Goal: Task Accomplishment & Management: Manage account settings

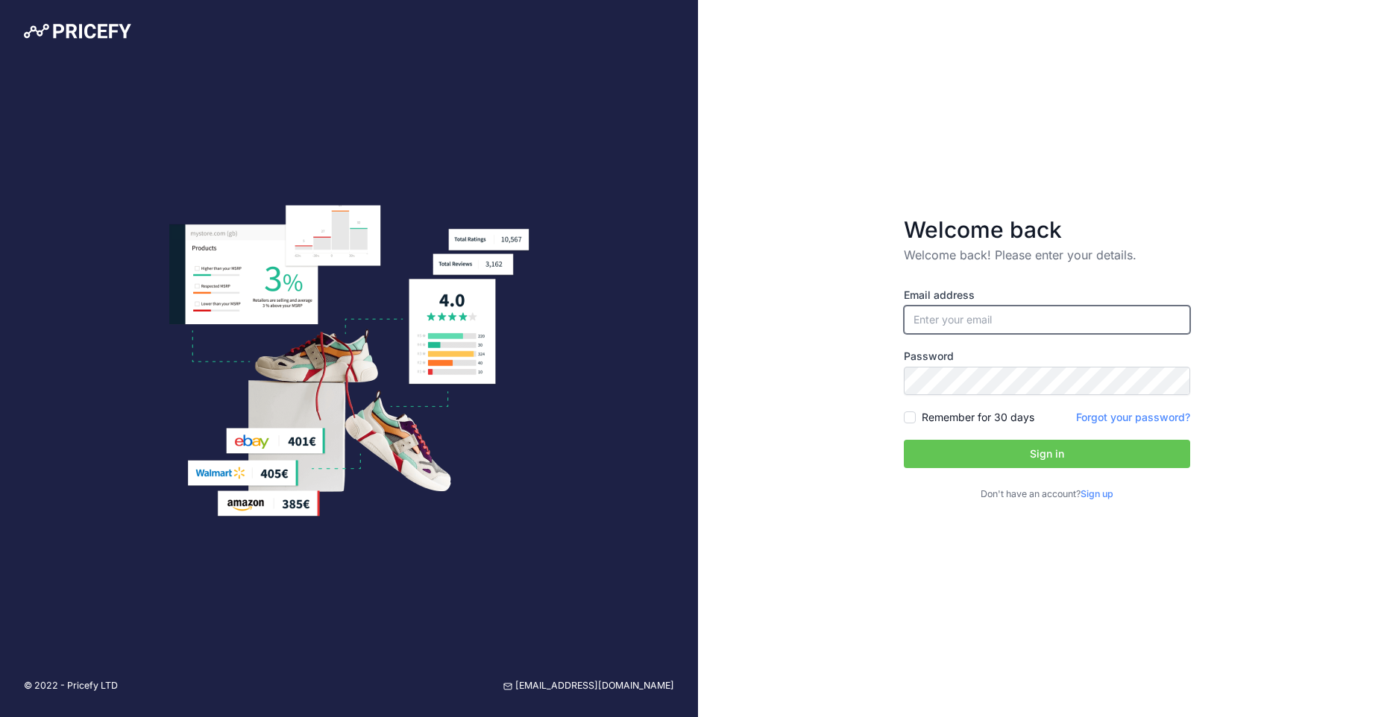
type input "[EMAIL_ADDRESS][DOMAIN_NAME]"
click at [990, 315] on input "[EMAIL_ADDRESS][DOMAIN_NAME]" at bounding box center [1047, 320] width 286 height 28
click at [831, 357] on div "Welcome back Welcome back! Please enter your details. Email address marketing@t…" at bounding box center [1047, 358] width 698 height 717
click at [978, 464] on button "Sign in" at bounding box center [1047, 454] width 286 height 28
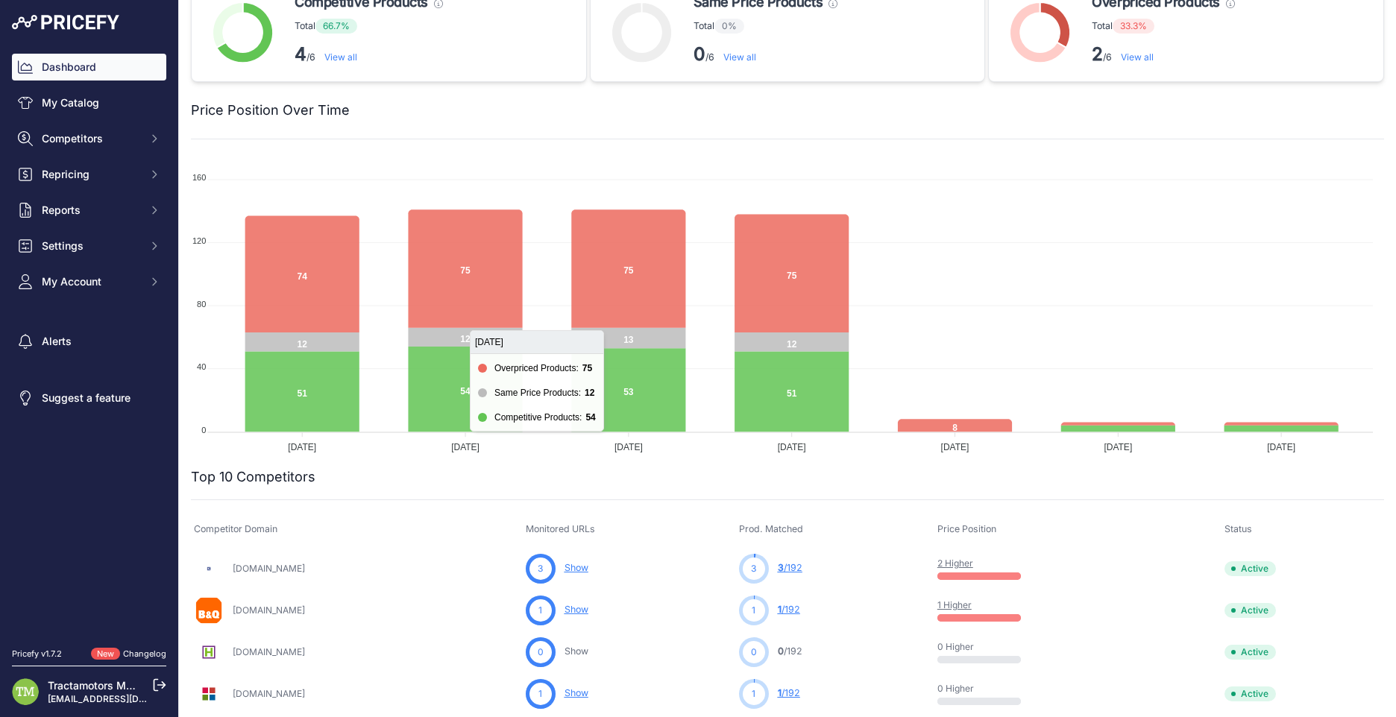
scroll to position [75, 0]
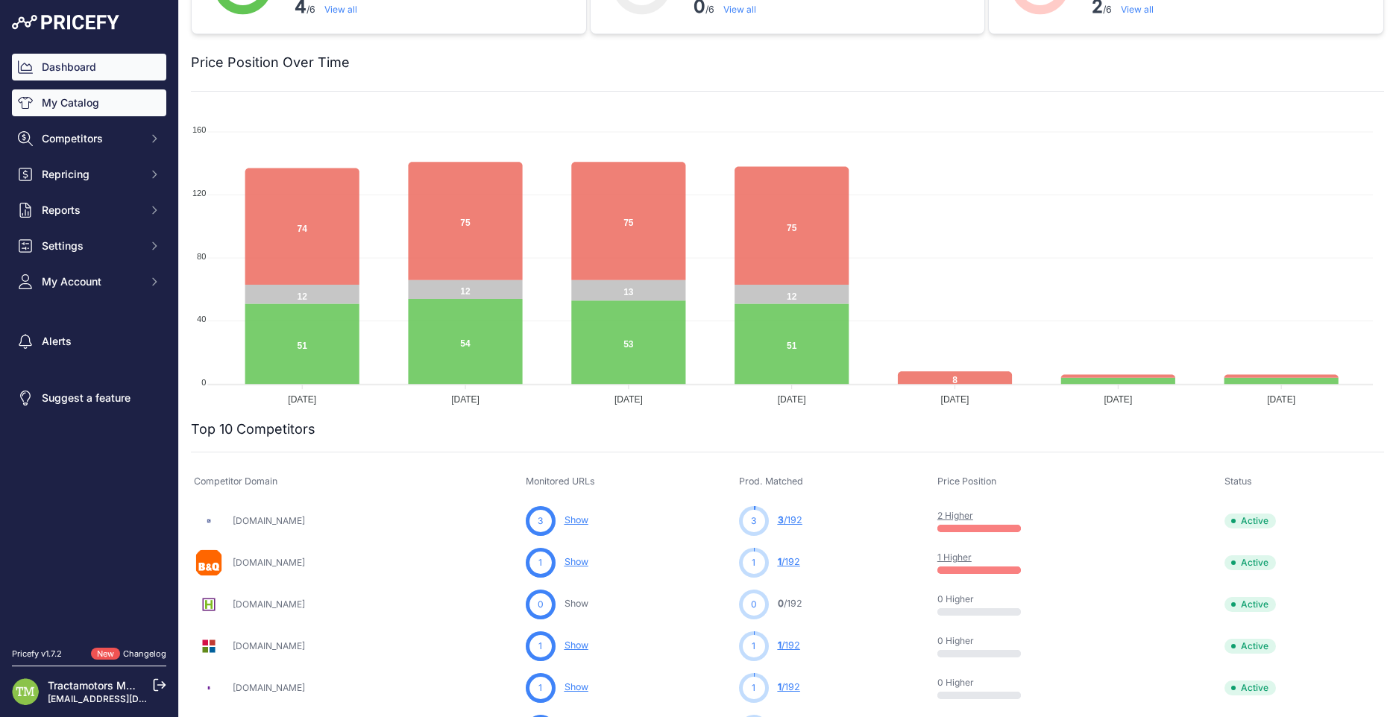
click at [95, 107] on link "My Catalog" at bounding box center [89, 102] width 154 height 27
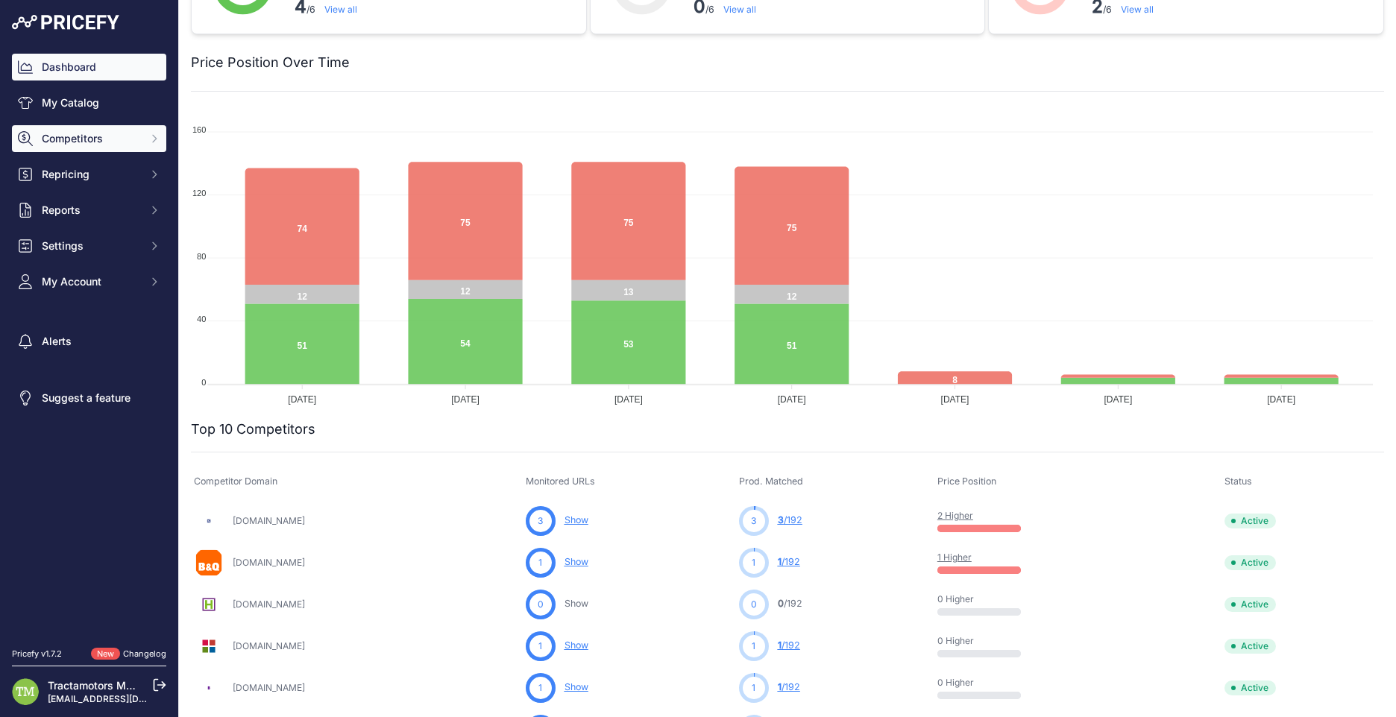
click at [97, 133] on span "Competitors" at bounding box center [91, 138] width 98 height 15
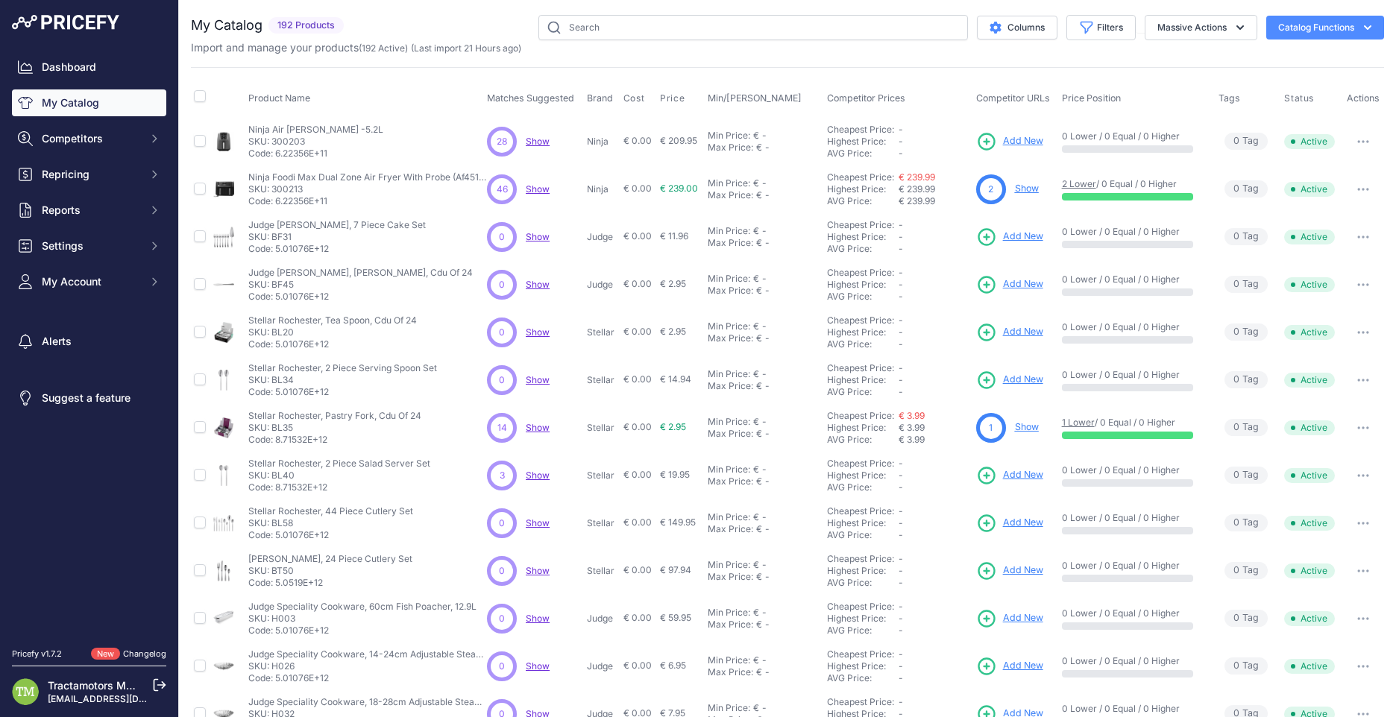
click at [541, 146] on span "Show" at bounding box center [538, 141] width 24 height 11
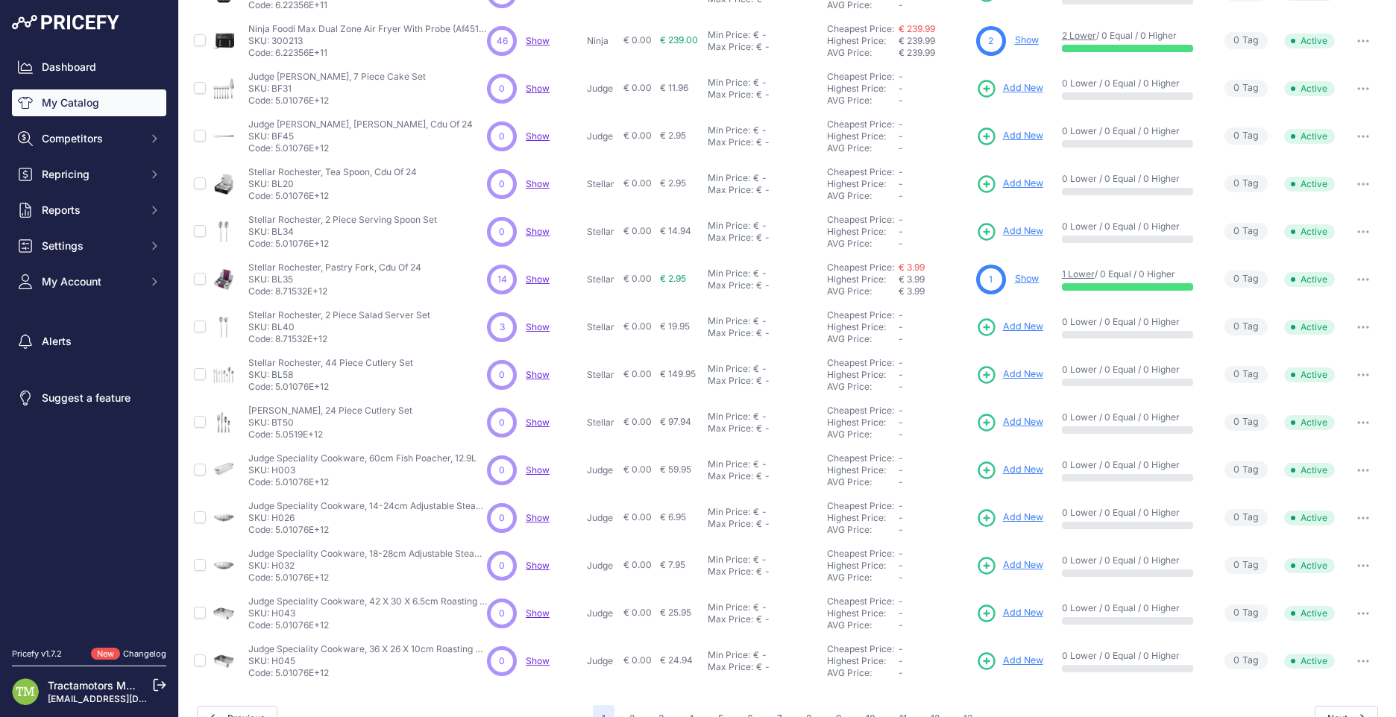
scroll to position [149, 0]
click at [131, 149] on button "Competitors" at bounding box center [89, 138] width 154 height 27
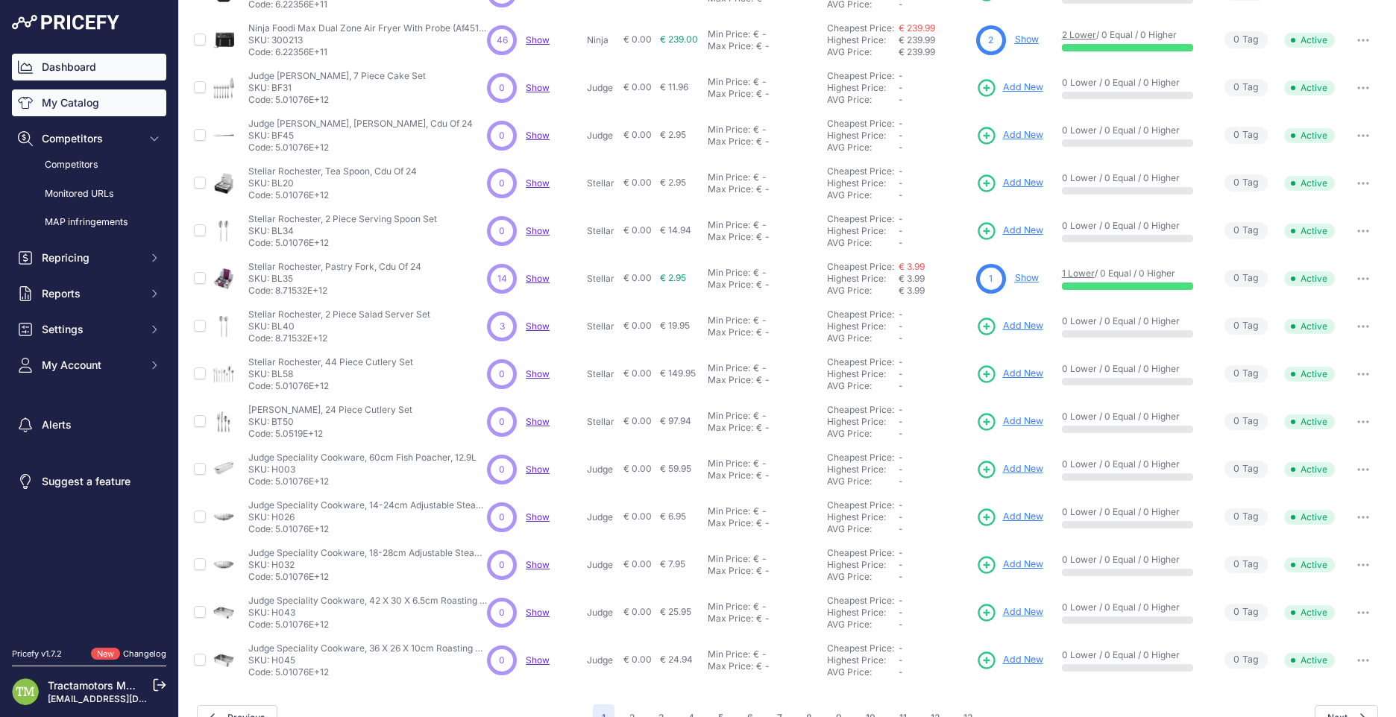
click at [104, 69] on link "Dashboard" at bounding box center [89, 67] width 154 height 27
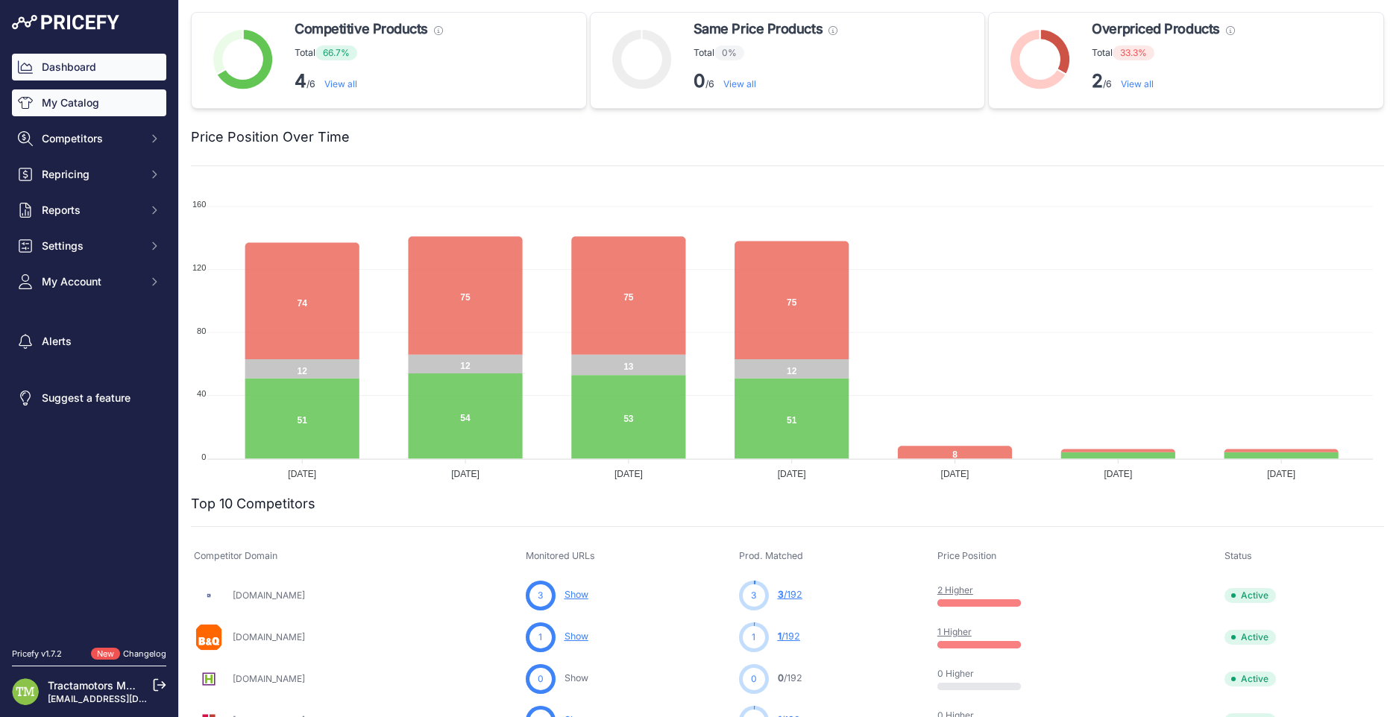
click at [73, 96] on link "My Catalog" at bounding box center [89, 102] width 154 height 27
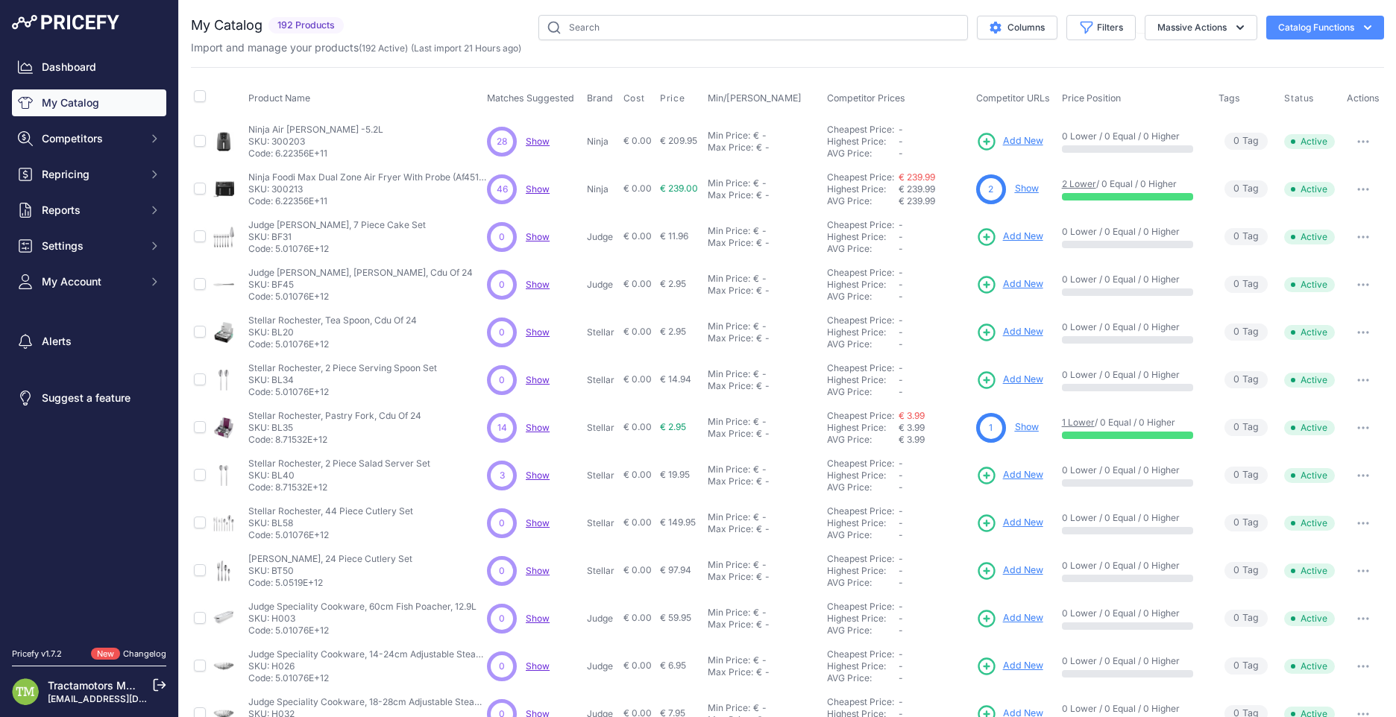
click at [533, 143] on span "Show" at bounding box center [538, 141] width 24 height 11
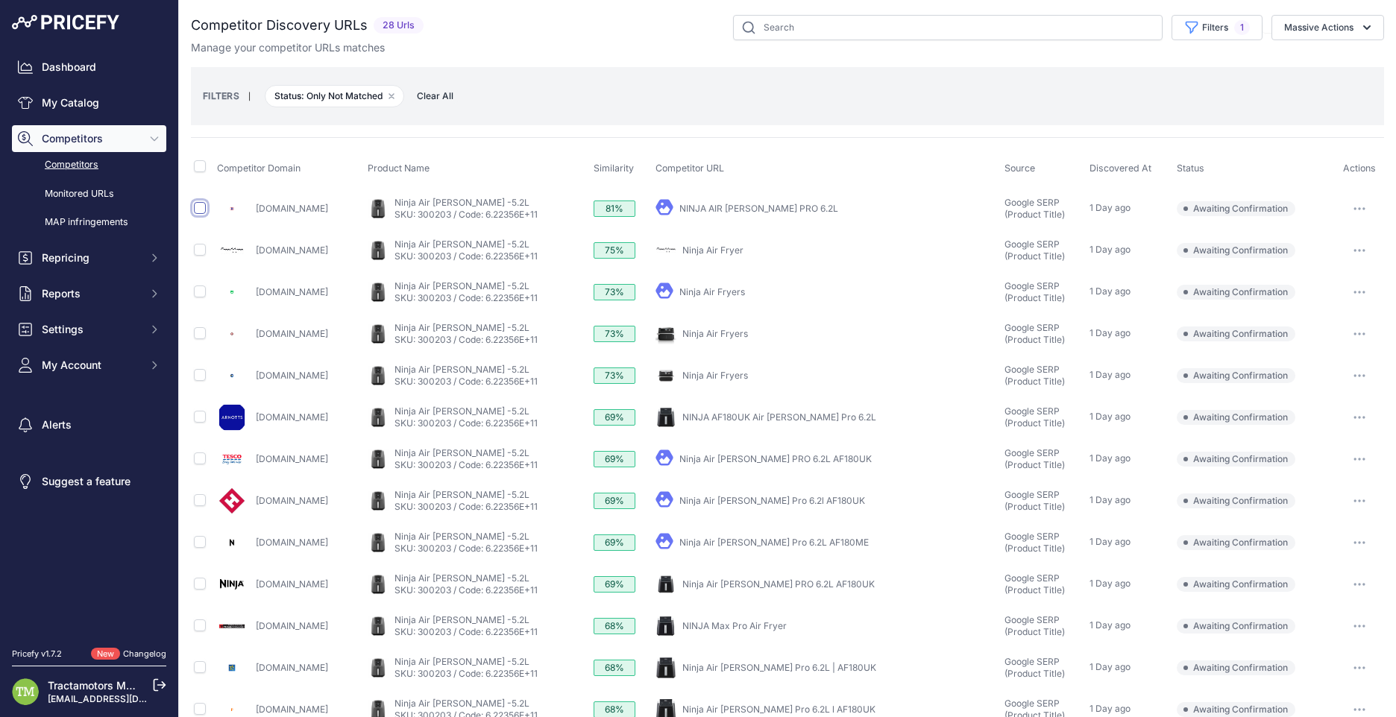
click at [201, 212] on input "checkbox" at bounding box center [200, 208] width 12 height 12
checkbox input "true"
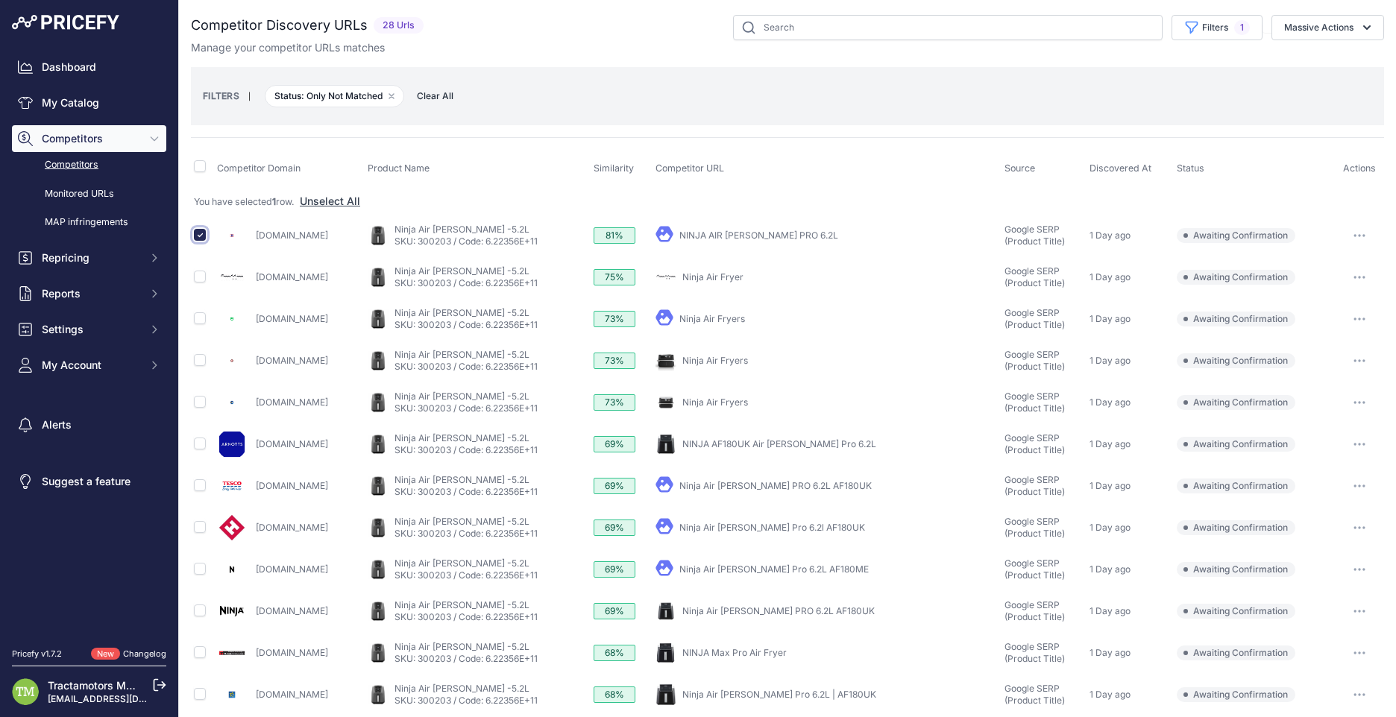
click at [197, 234] on input "checkbox" at bounding box center [200, 235] width 12 height 12
checkbox input "false"
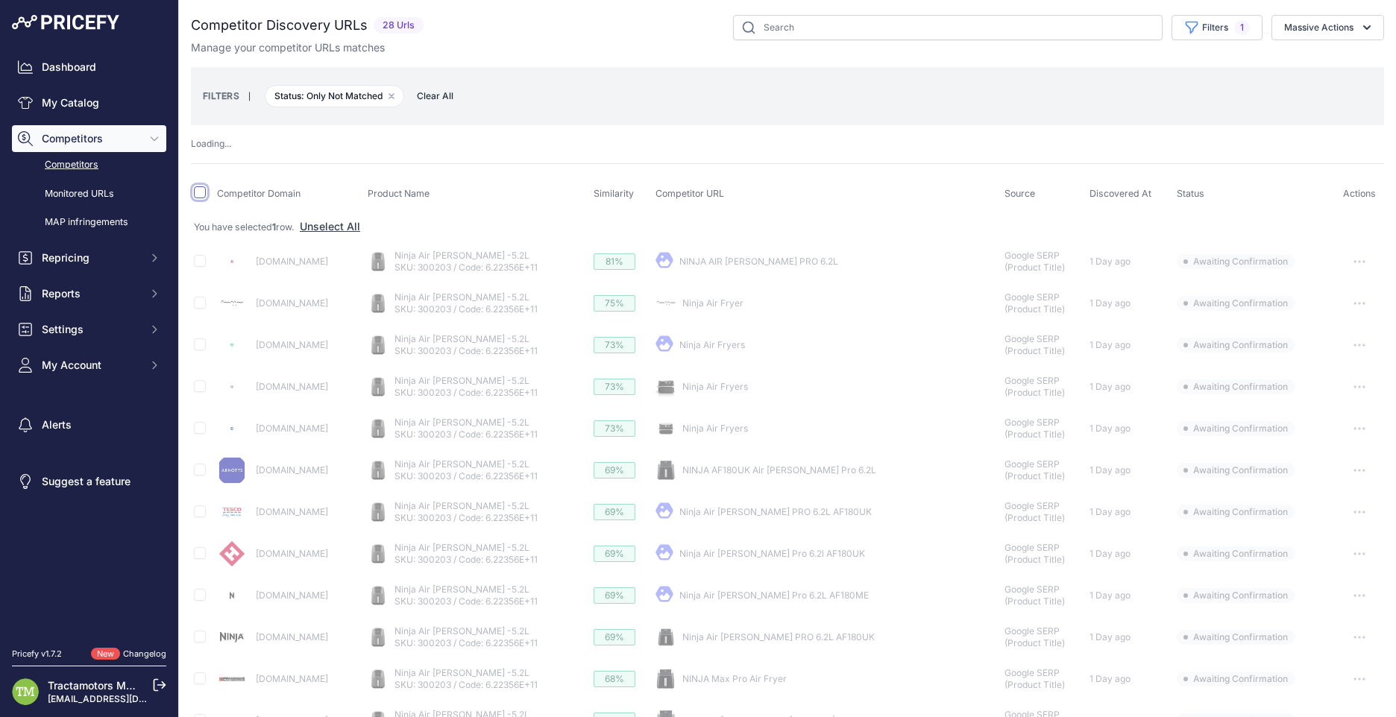
click at [198, 192] on input "checkbox" at bounding box center [200, 192] width 12 height 12
checkbox input "true"
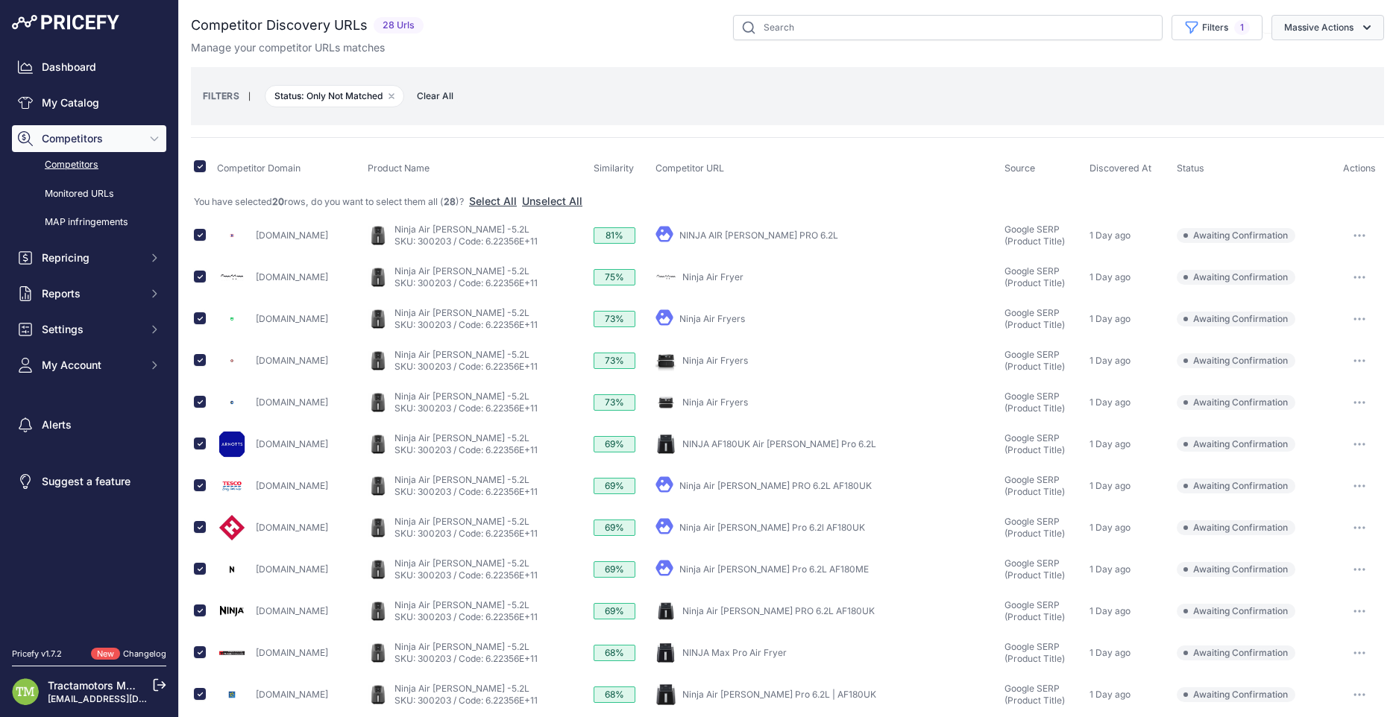
click at [1311, 27] on button "Massive Actions" at bounding box center [1327, 27] width 113 height 25
click at [1301, 57] on span "Confirm Match" at bounding box center [1313, 62] width 72 height 13
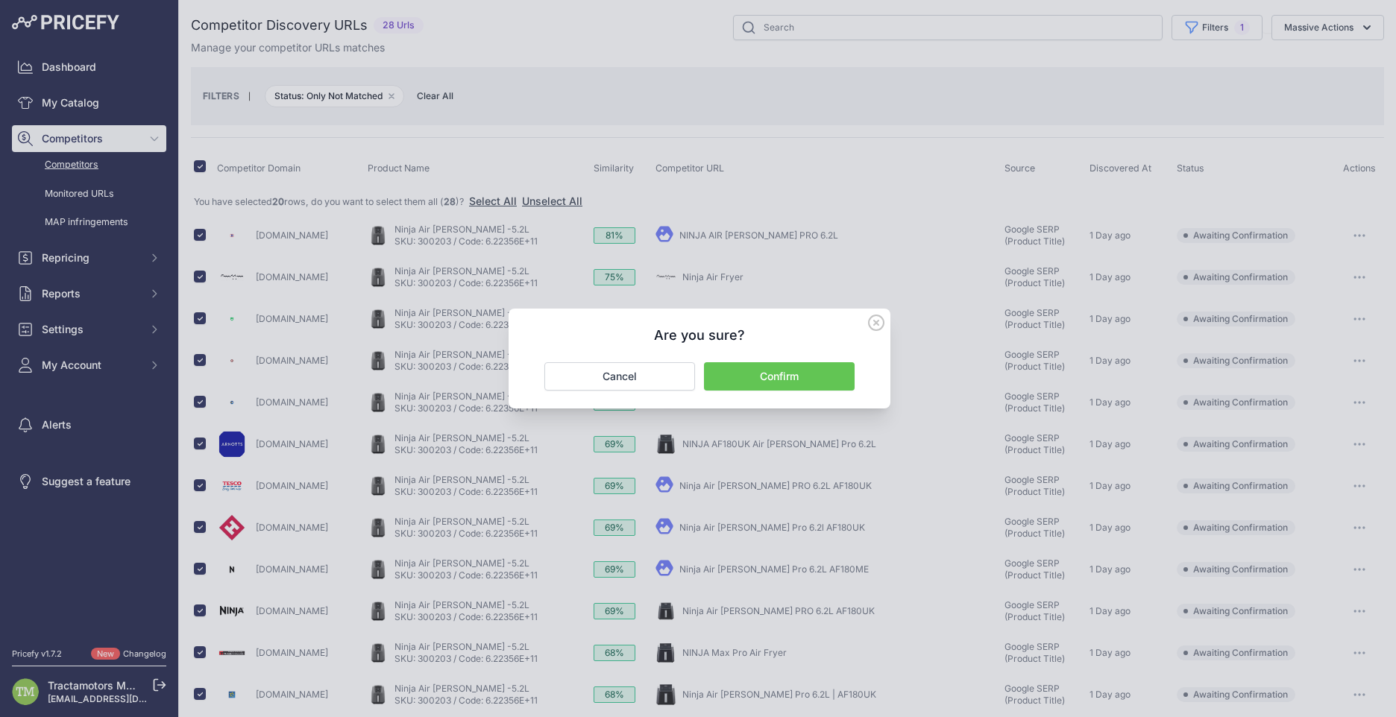
click at [830, 388] on button "Confirm" at bounding box center [779, 376] width 151 height 28
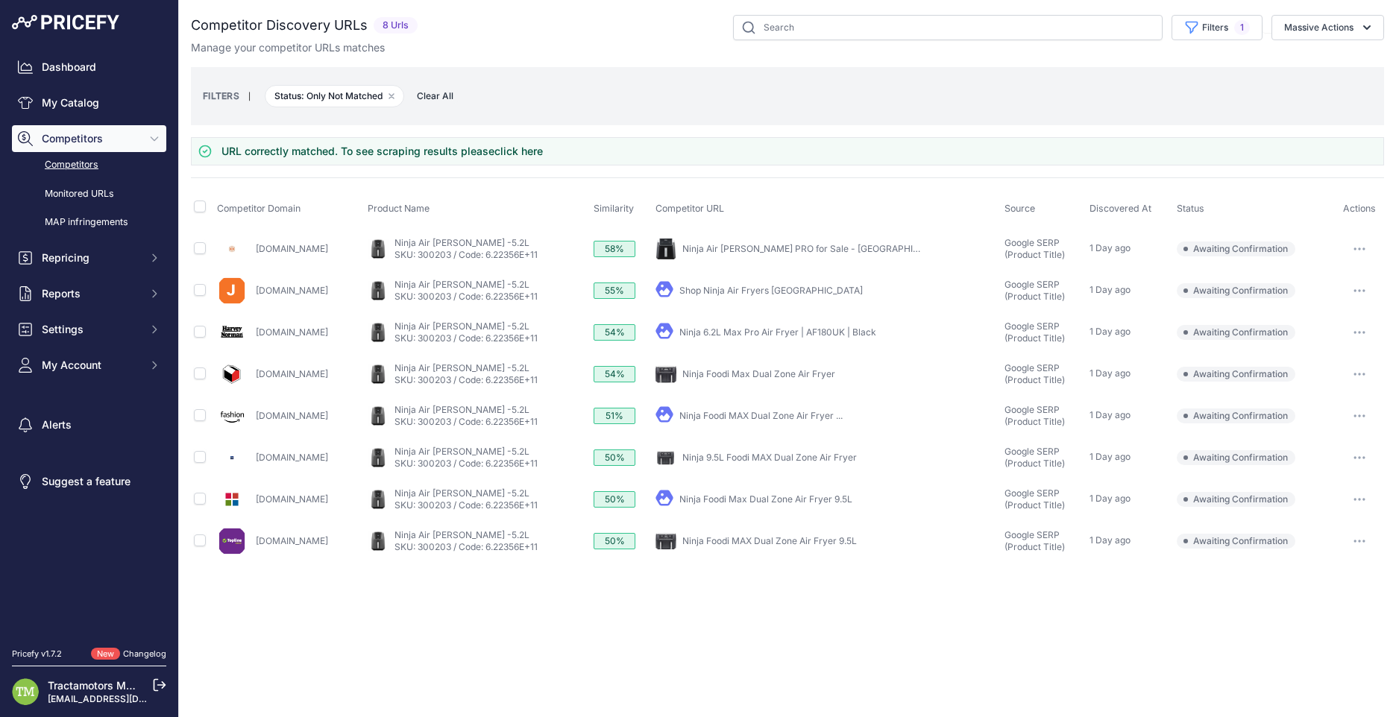
click at [98, 141] on span "Competitors" at bounding box center [91, 138] width 98 height 15
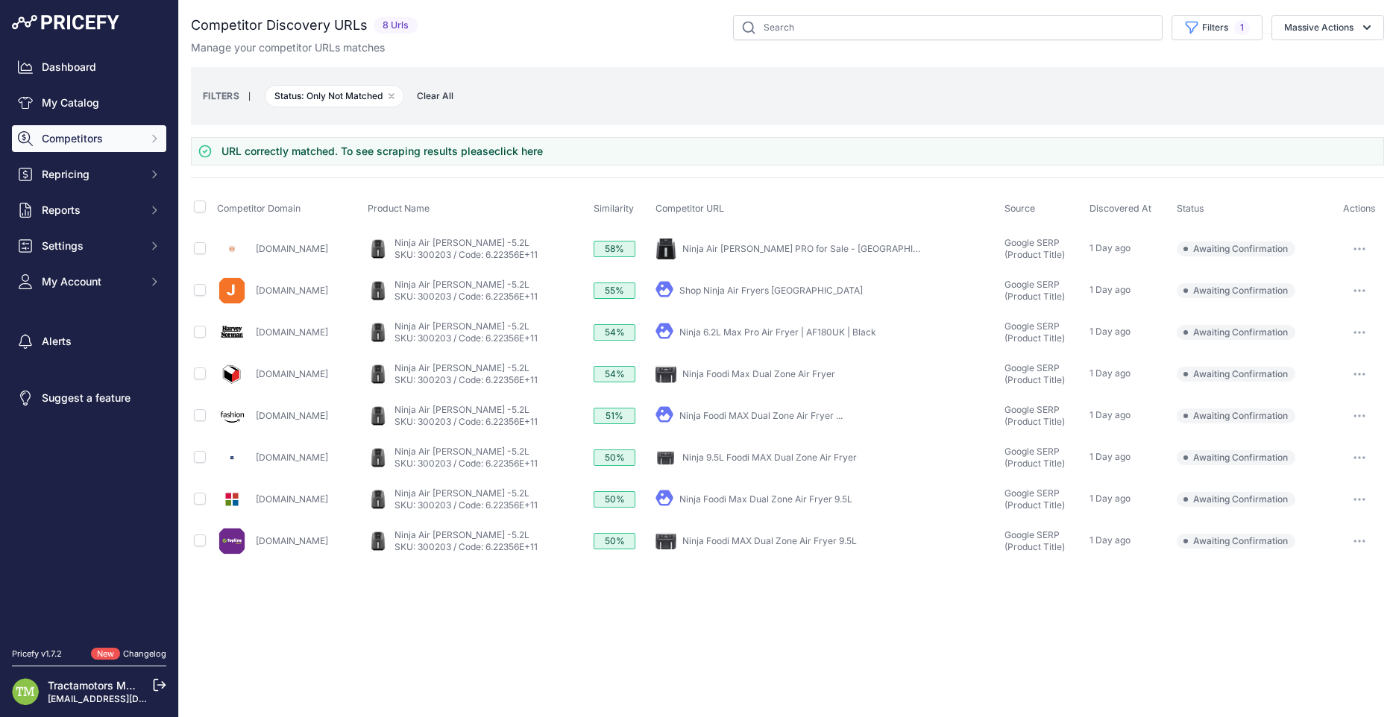
click at [102, 140] on span "Competitors" at bounding box center [91, 138] width 98 height 15
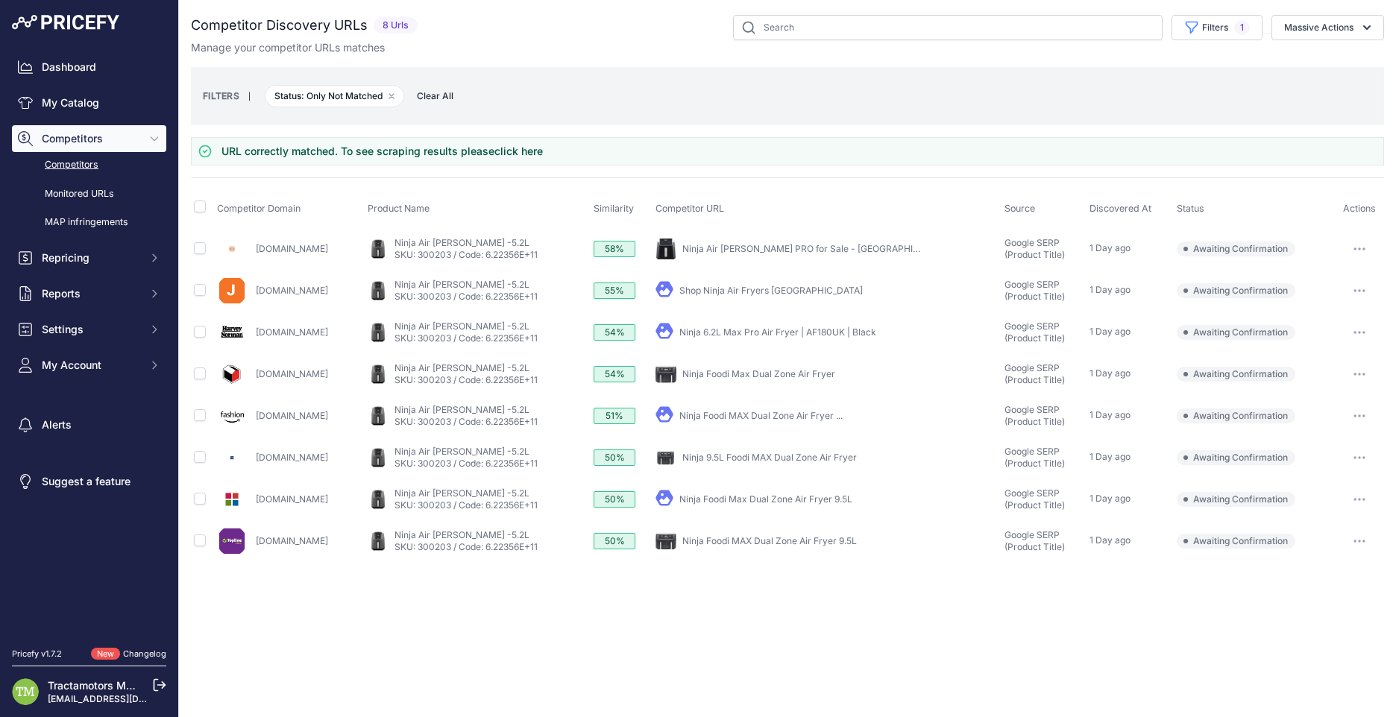
click at [92, 159] on link "Competitors" at bounding box center [89, 165] width 154 height 26
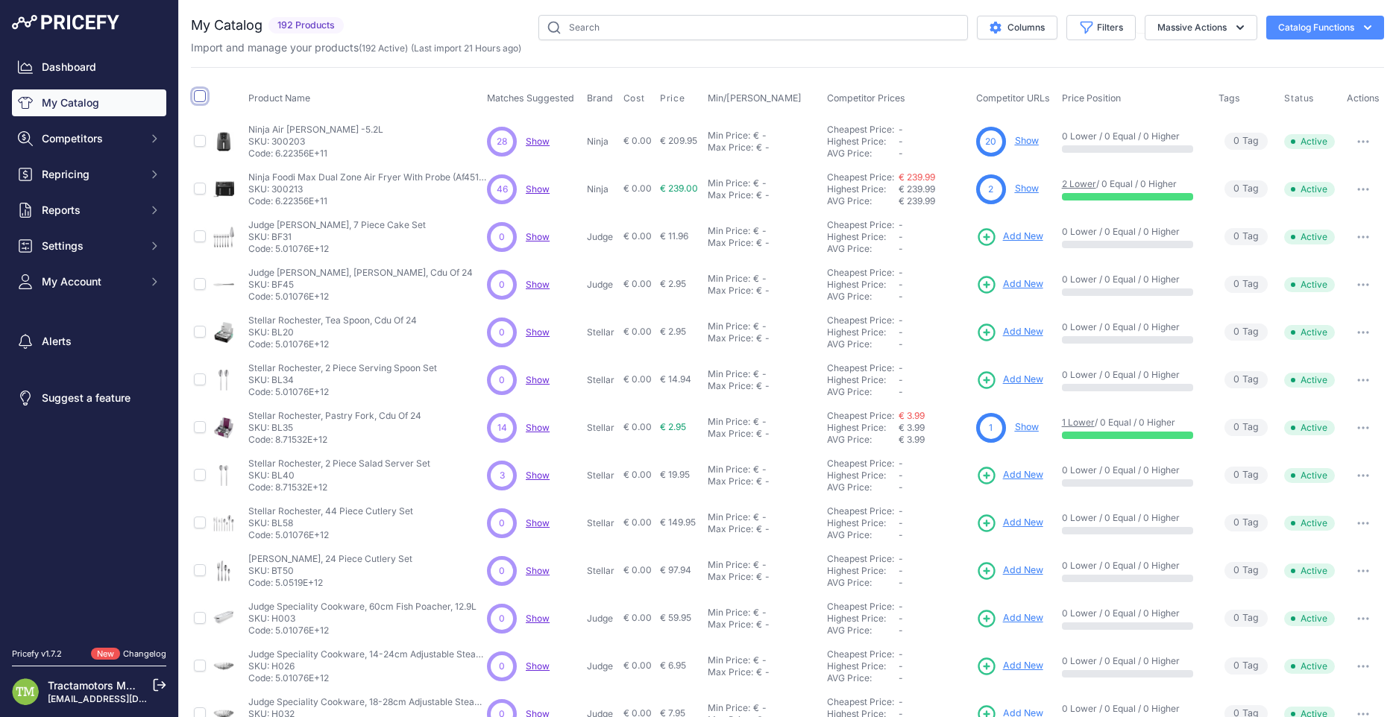
click at [198, 97] on input "checkbox" at bounding box center [200, 96] width 12 height 12
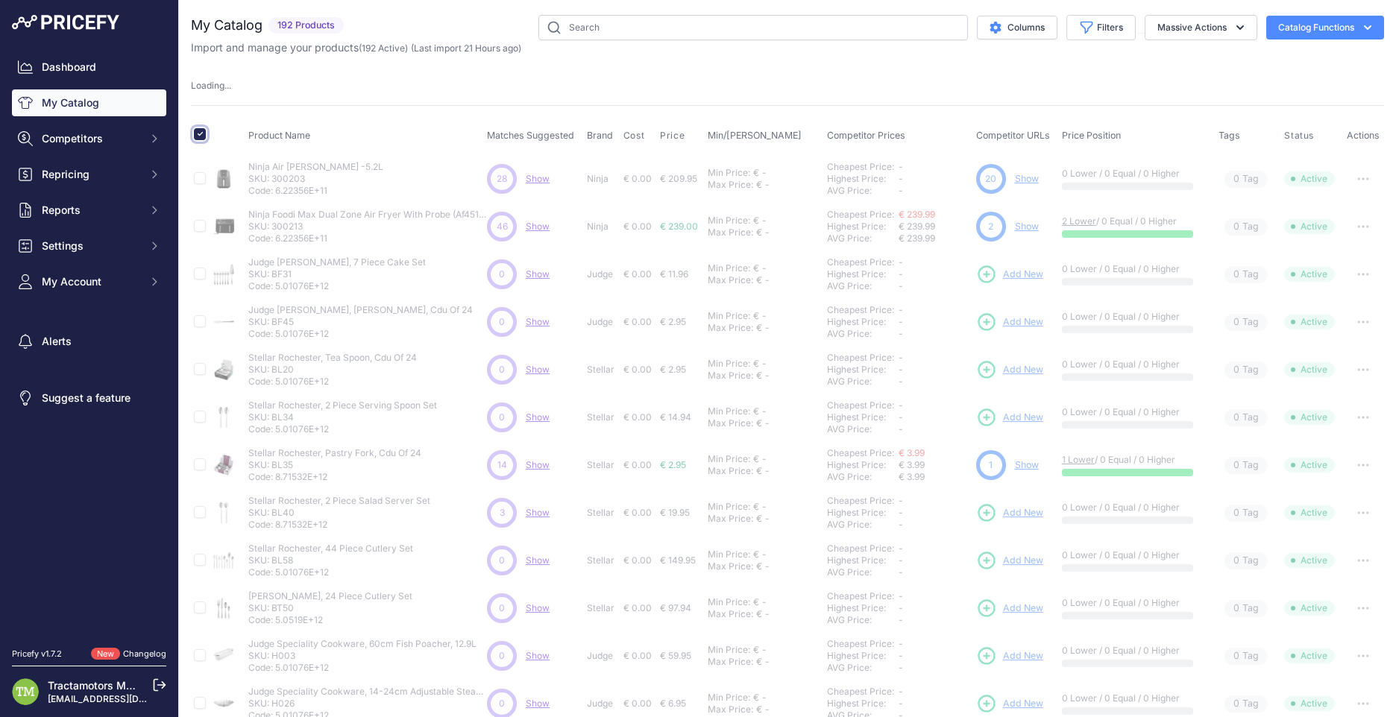
click at [198, 132] on input "checkbox" at bounding box center [200, 134] width 12 height 12
checkbox input "true"
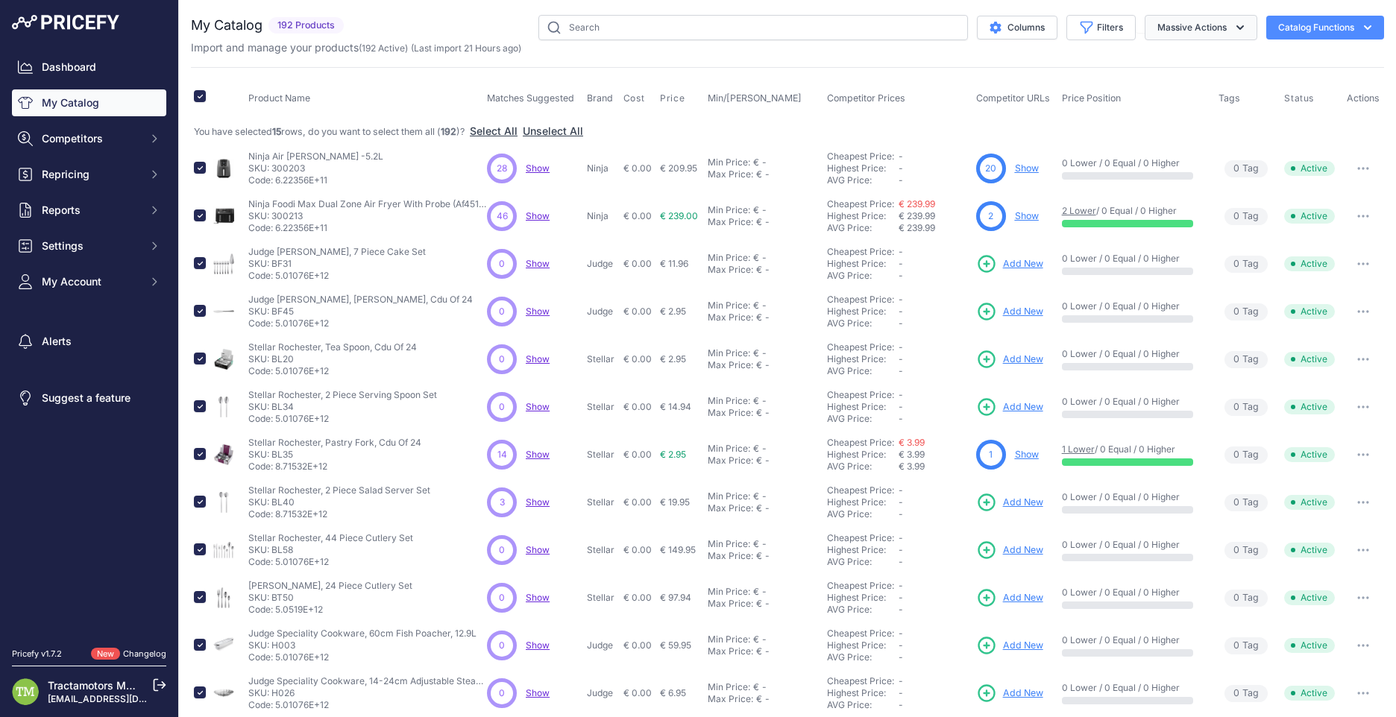
click at [1174, 28] on button "Massive Actions" at bounding box center [1201, 27] width 113 height 25
click at [370, 108] on th "Product Name" at bounding box center [364, 98] width 239 height 37
click at [505, 134] on button "Select All" at bounding box center [494, 131] width 48 height 15
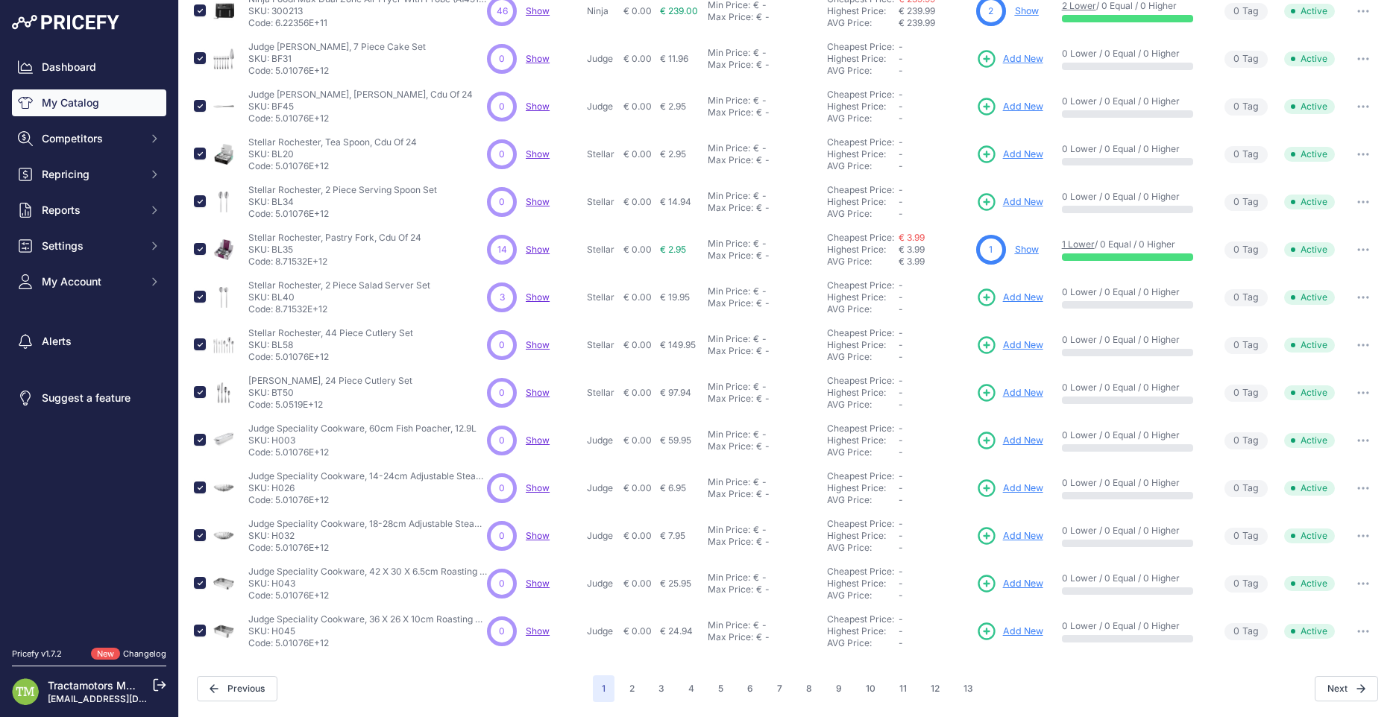
scroll to position [186, 0]
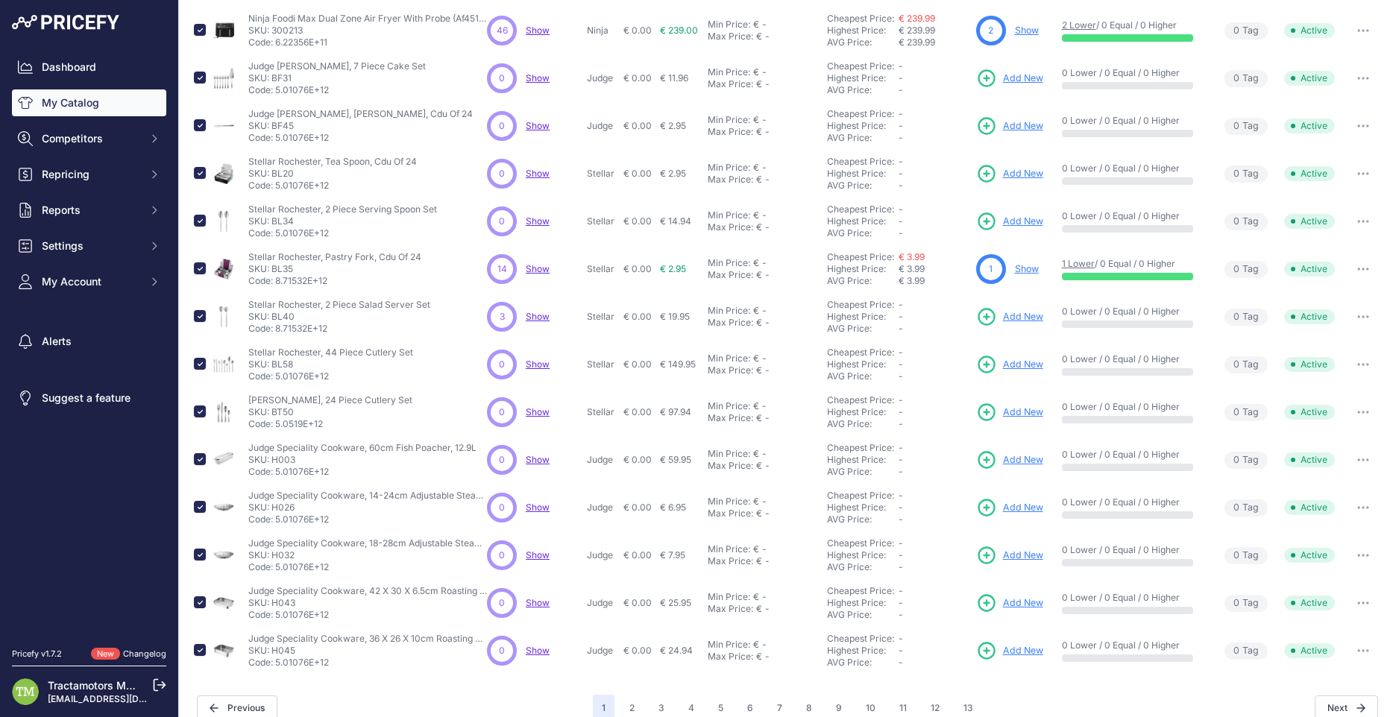
click at [538, 603] on span "Show" at bounding box center [538, 602] width 24 height 11
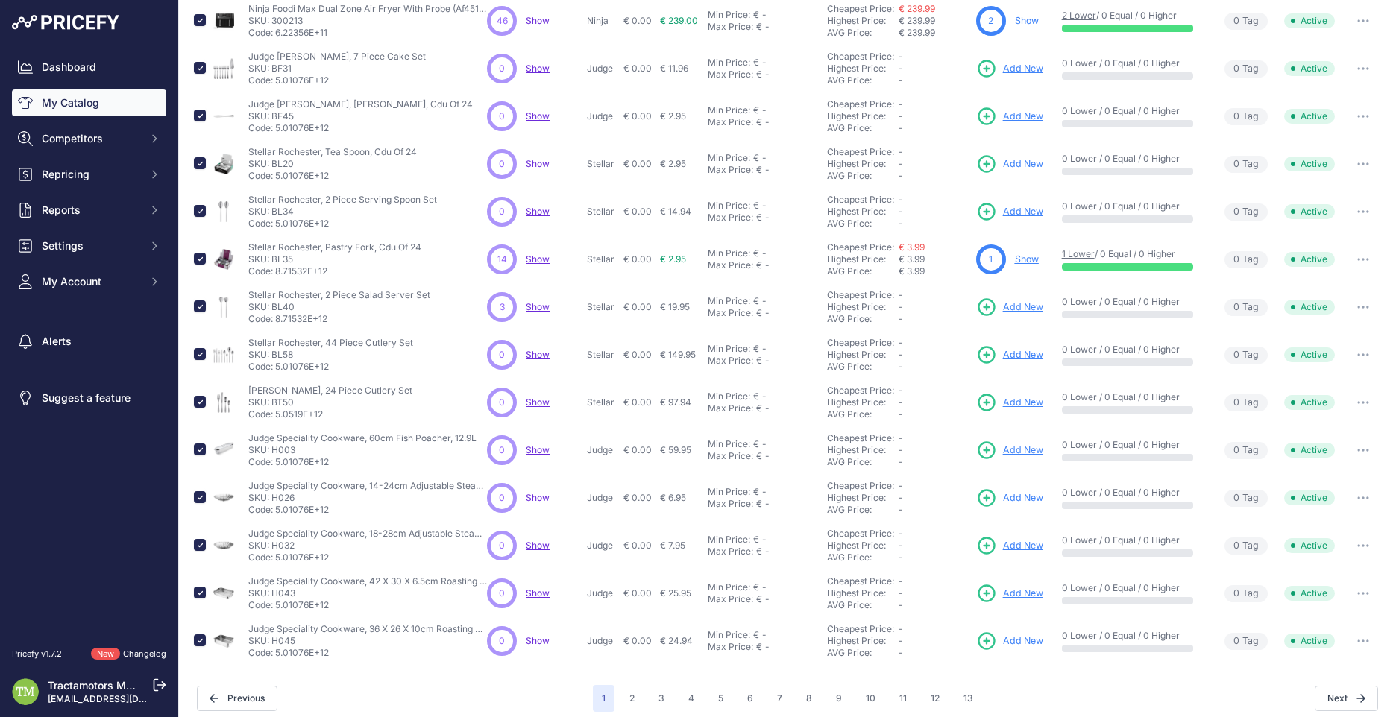
scroll to position [205, 0]
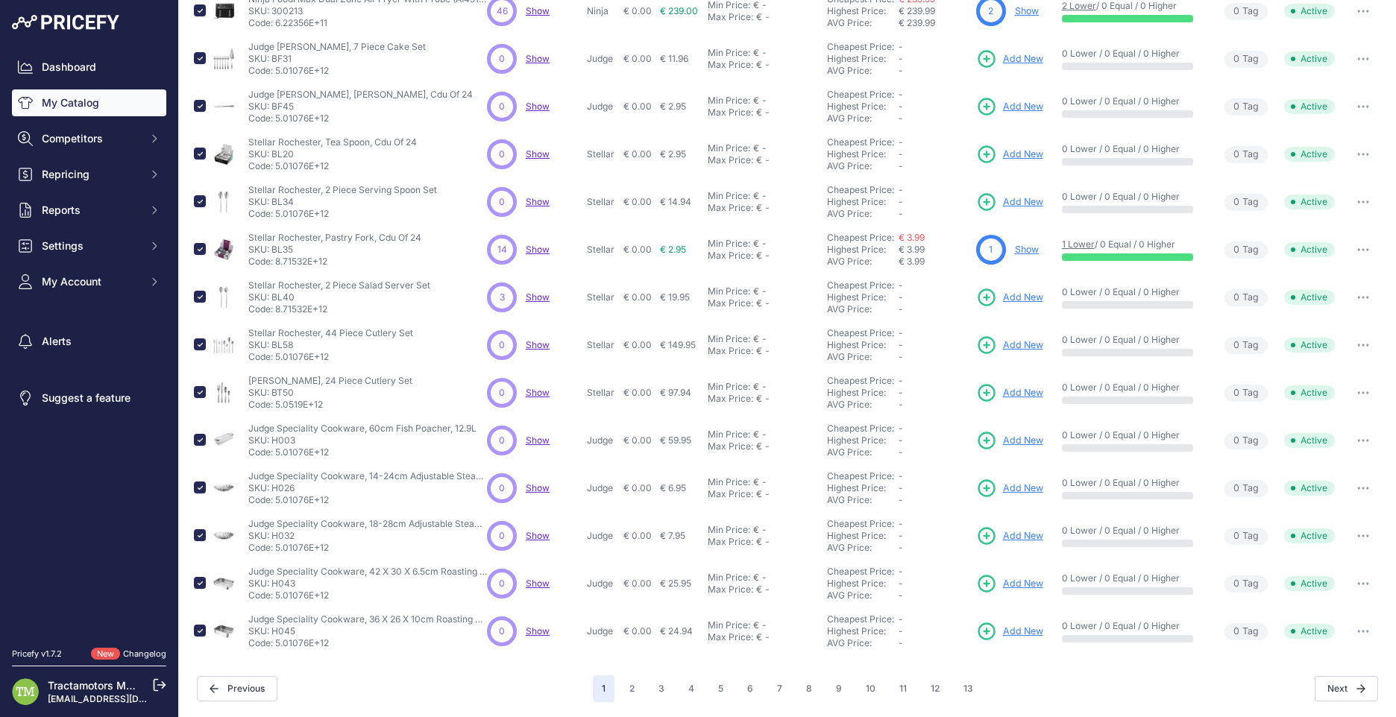
click at [597, 693] on span "1" at bounding box center [604, 689] width 22 height 27
click at [81, 244] on span "Settings" at bounding box center [91, 246] width 98 height 15
click at [89, 372] on link "Product Feed" at bounding box center [89, 372] width 154 height 26
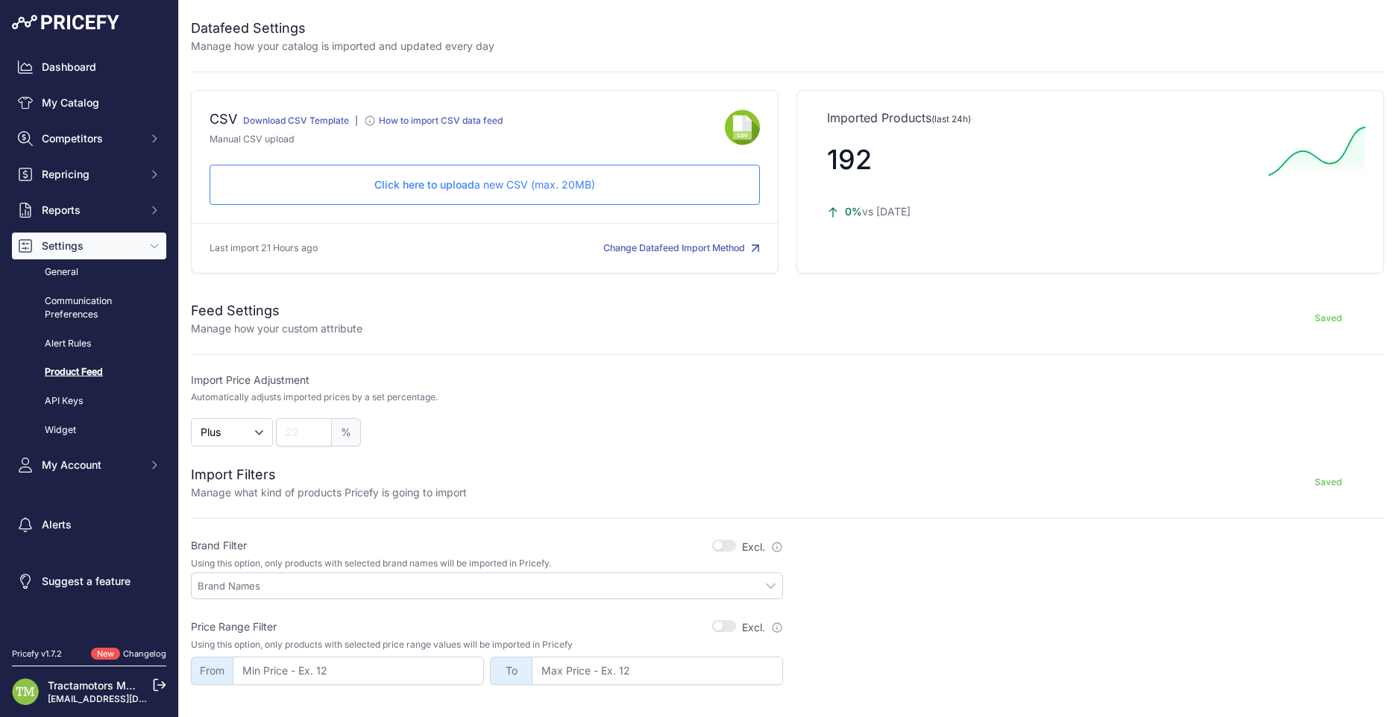
click at [488, 298] on div "Feed Settings Manage how your custom attribute Saved" at bounding box center [787, 310] width 1193 height 54
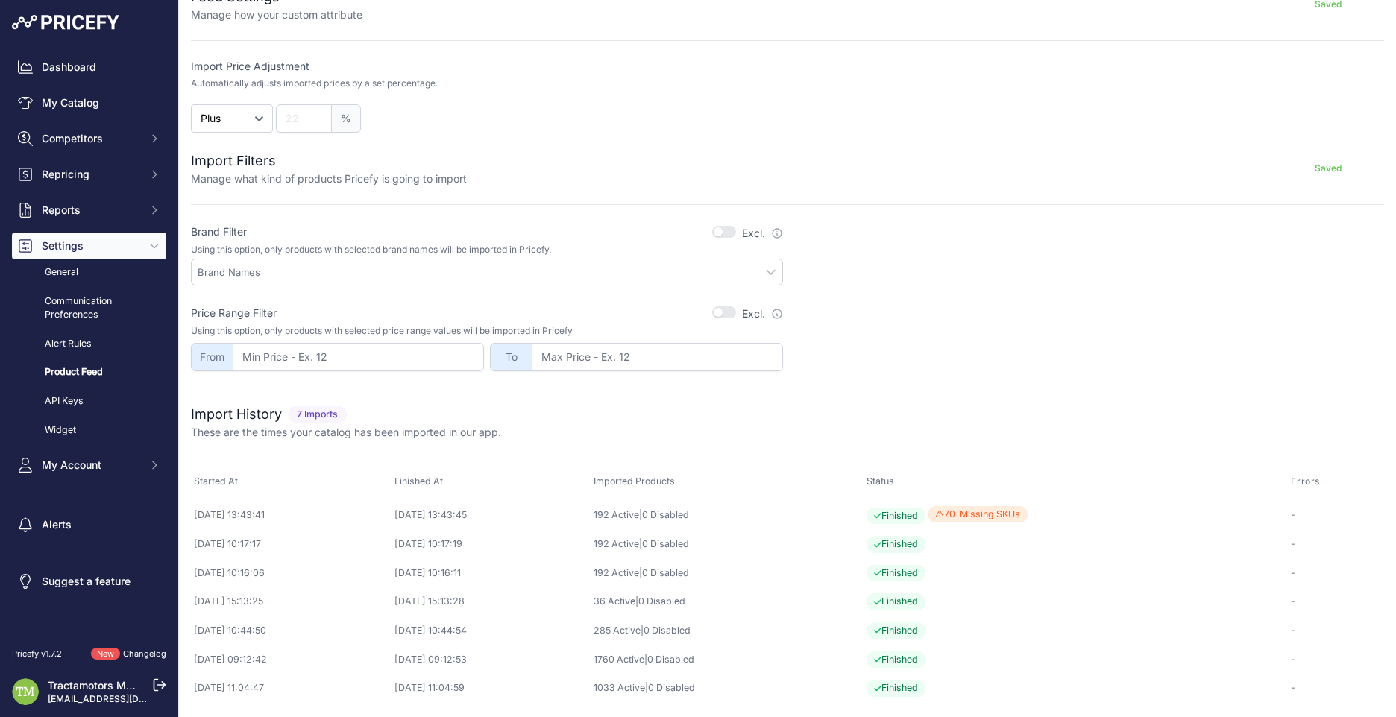
scroll to position [315, 0]
click at [998, 510] on span "70 Missing SKUs 70 products have been skipped due to missing SKU" at bounding box center [978, 514] width 100 height 17
